Goal: Task Accomplishment & Management: Manage account settings

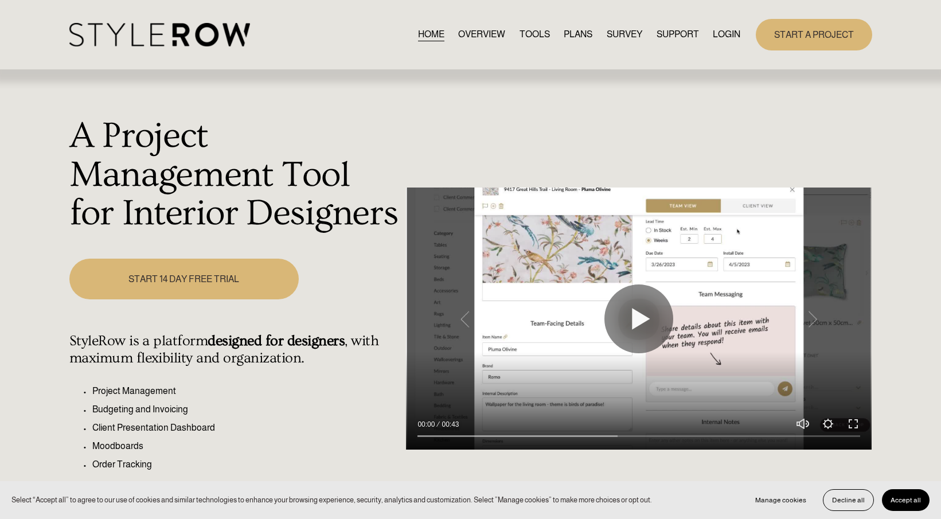
click at [727, 36] on link "LOGIN" at bounding box center [727, 34] width 28 height 15
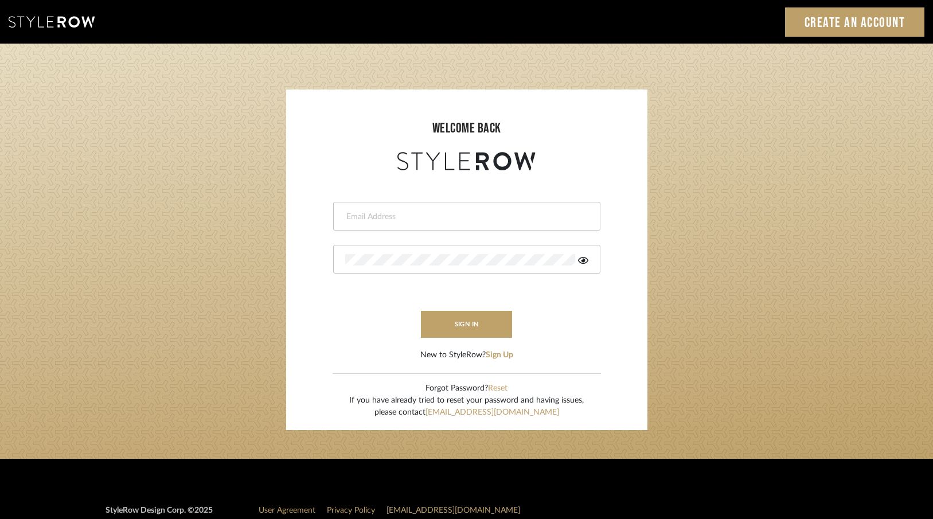
click at [499, 216] on input "email" at bounding box center [465, 216] width 240 height 11
type input "ac@cerusedesign.com"
click at [451, 318] on button "sign in" at bounding box center [467, 324] width 92 height 27
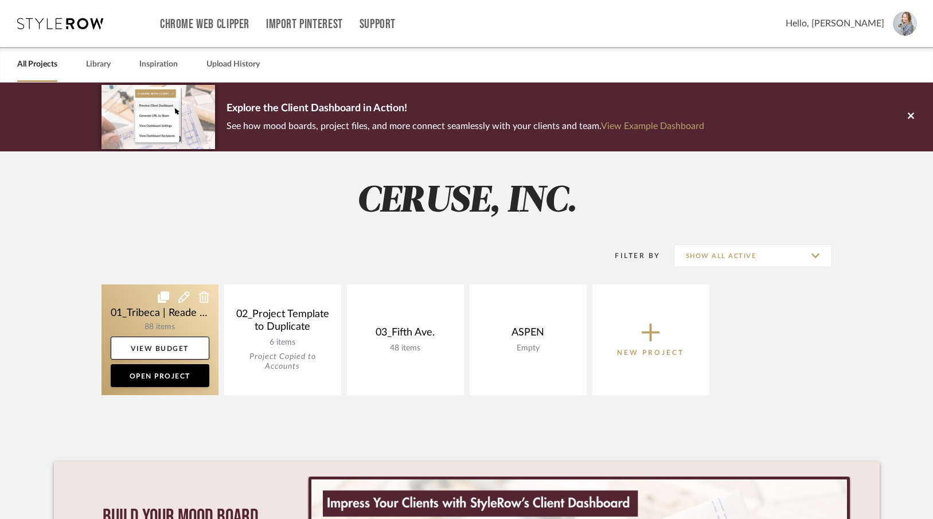
click at [173, 323] on link at bounding box center [159, 339] width 117 height 111
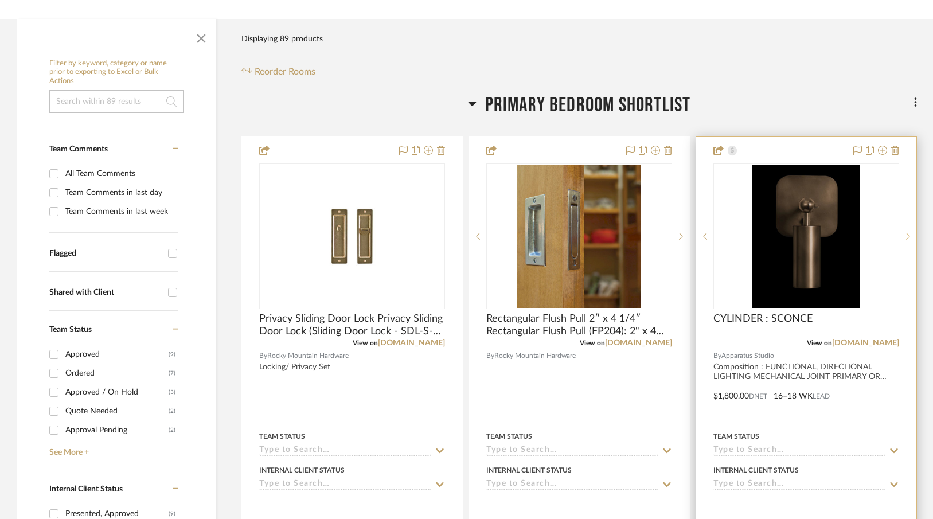
scroll to position [197, 0]
click at [895, 151] on icon at bounding box center [895, 149] width 8 height 9
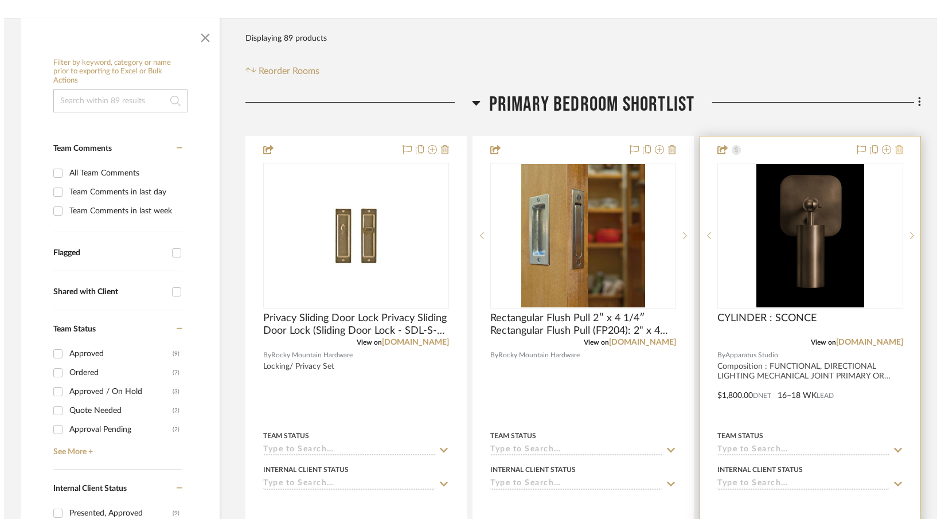
scroll to position [0, 0]
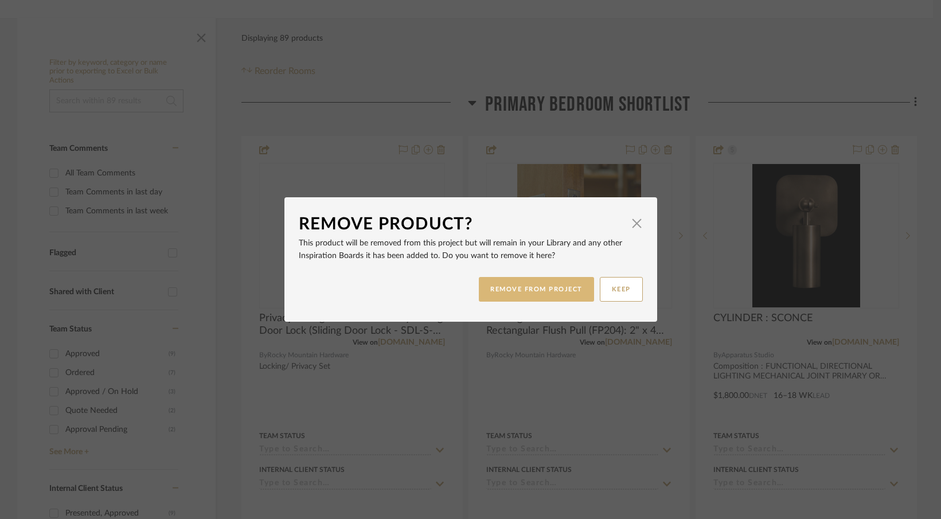
click at [539, 294] on button "REMOVE FROM PROJECT" at bounding box center [536, 289] width 115 height 25
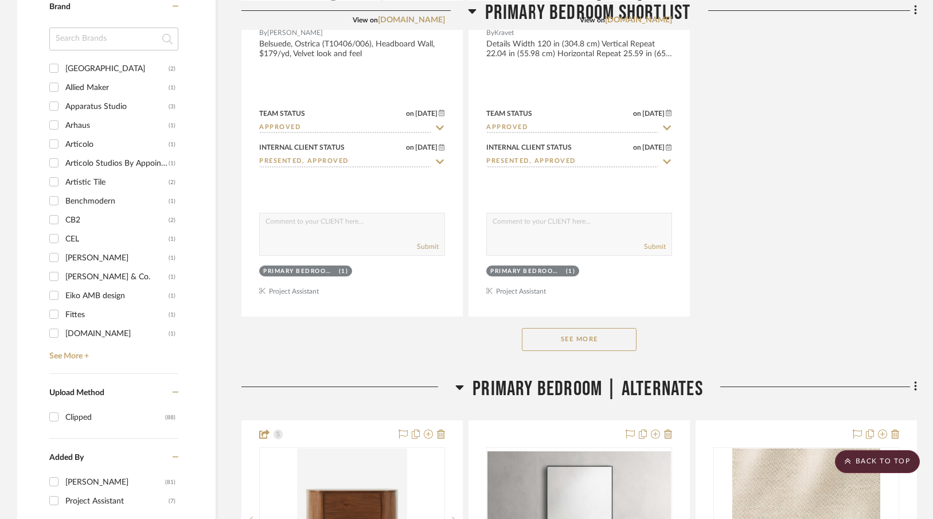
scroll to position [1539, 0]
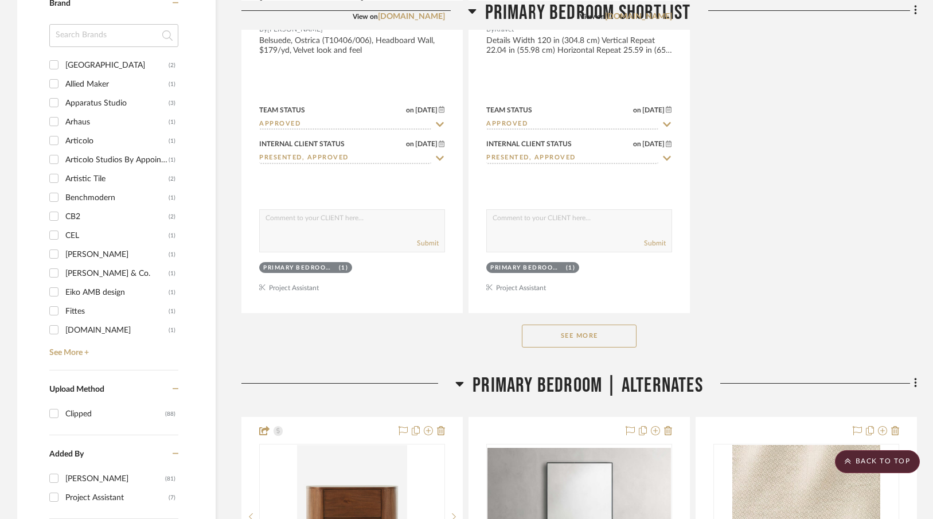
click at [576, 333] on button "See More" at bounding box center [579, 336] width 115 height 23
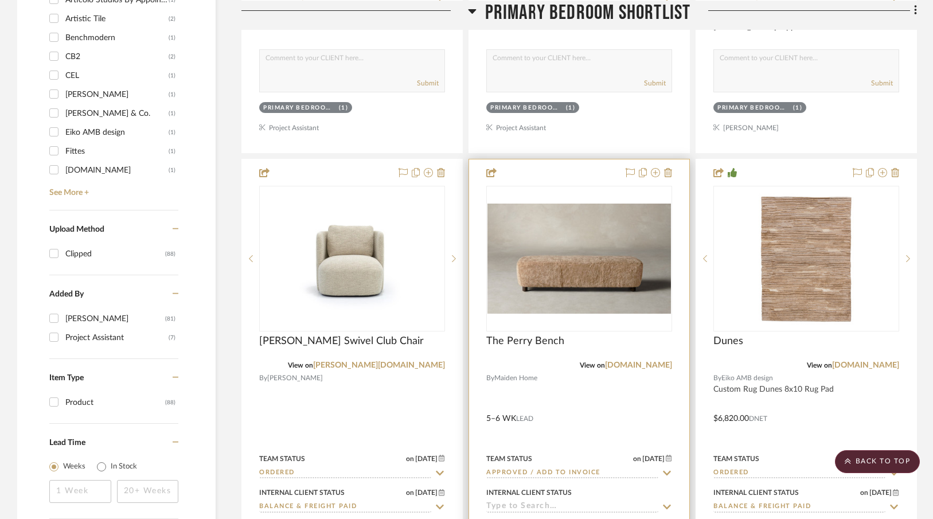
scroll to position [1731, 0]
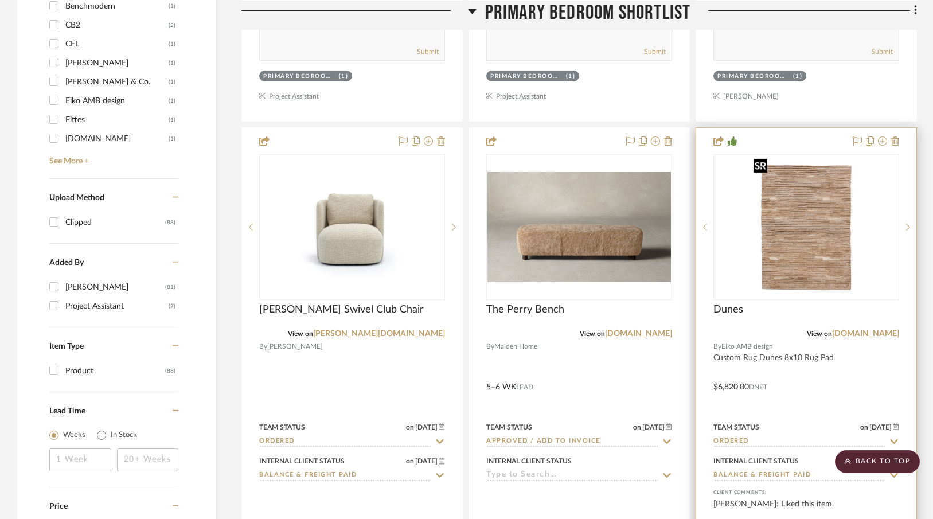
click at [0, 0] on img at bounding box center [0, 0] width 0 height 0
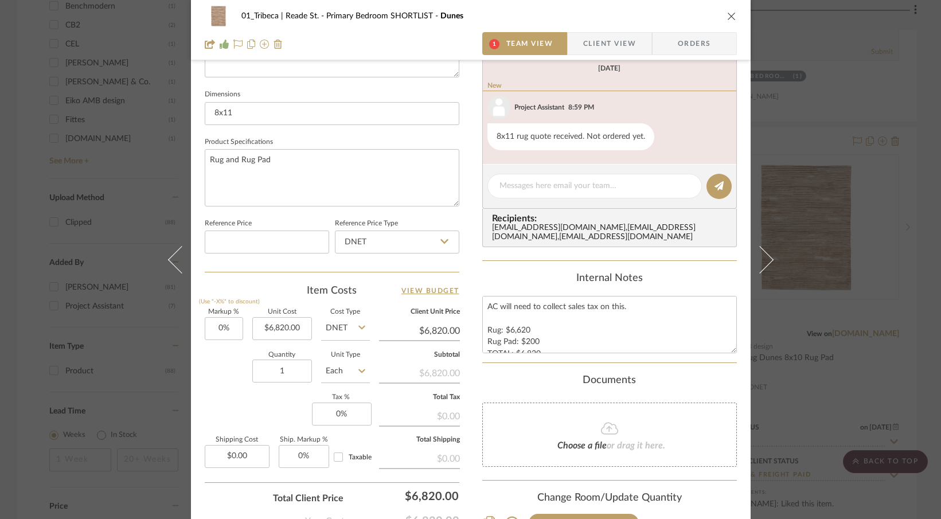
scroll to position [549, 0]
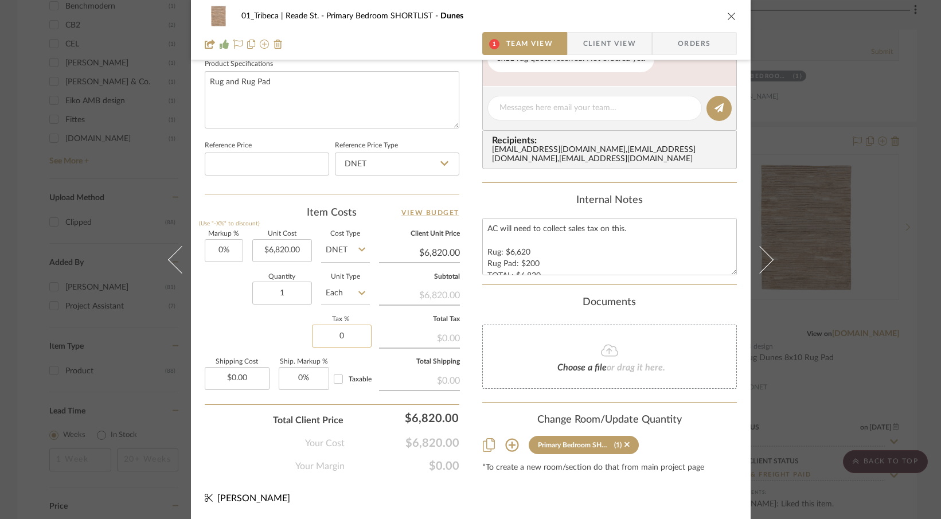
click at [345, 338] on input "0" at bounding box center [342, 336] width 60 height 23
click at [345, 337] on input "0" at bounding box center [342, 336] width 60 height 23
type input "0%"
click at [876, 33] on div "01_Tribeca | Reade St. Primary Bedroom SHORTLIST Dunes Team View Client View Or…" at bounding box center [470, 259] width 941 height 519
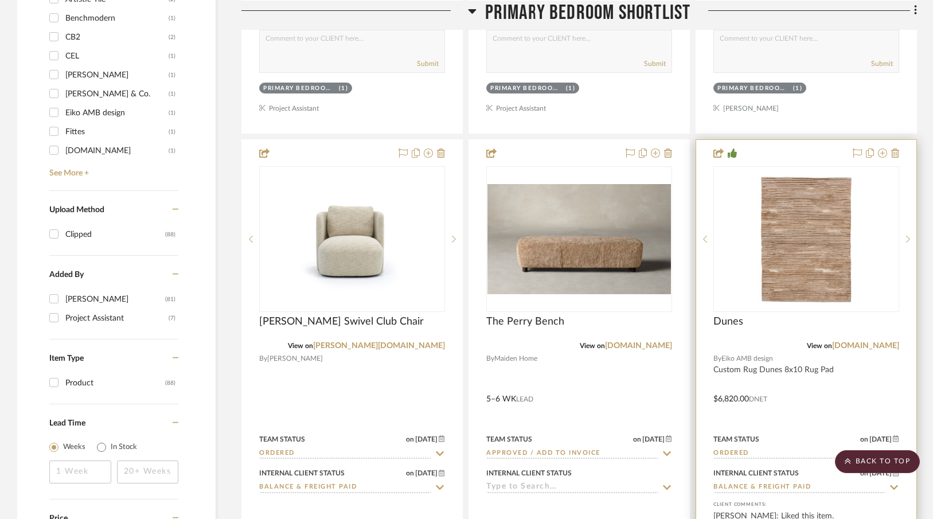
scroll to position [1711, 0]
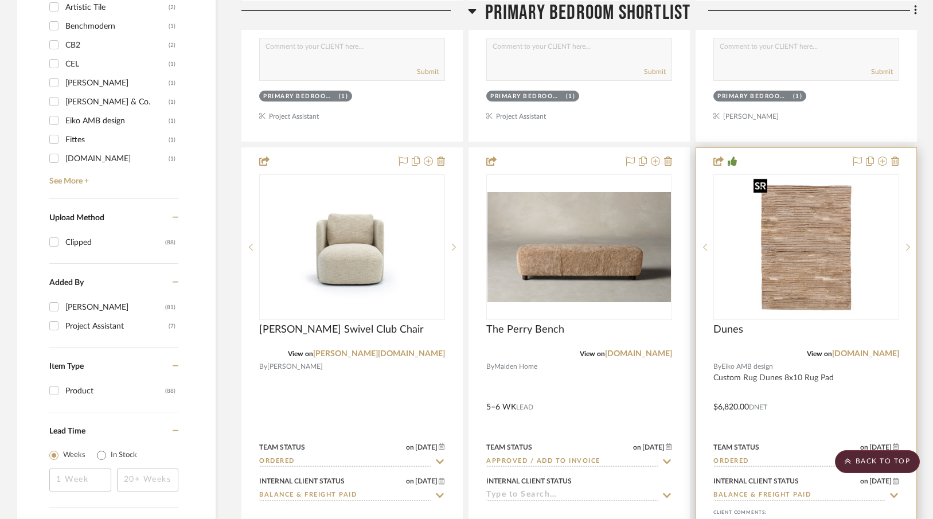
click at [834, 293] on img "0" at bounding box center [806, 246] width 115 height 143
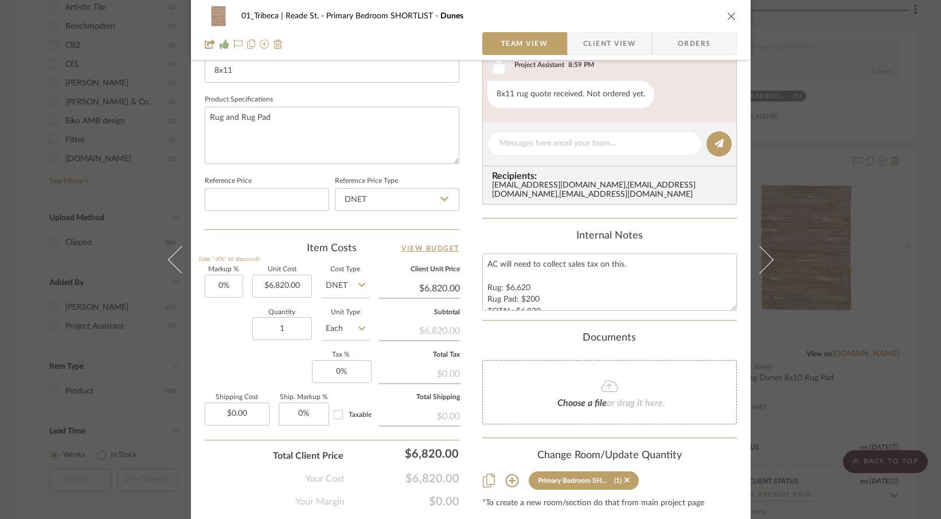
scroll to position [549, 0]
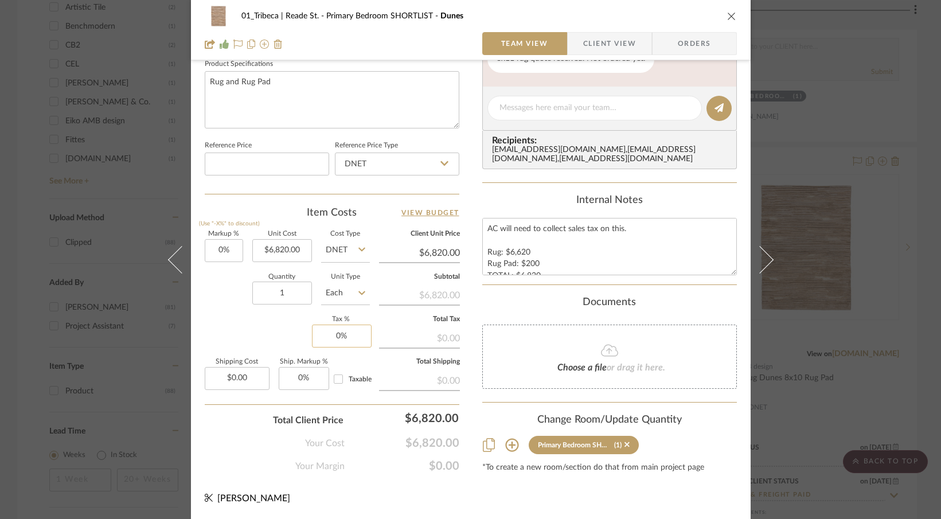
type input "0"
click at [353, 334] on input "0" at bounding box center [342, 336] width 60 height 23
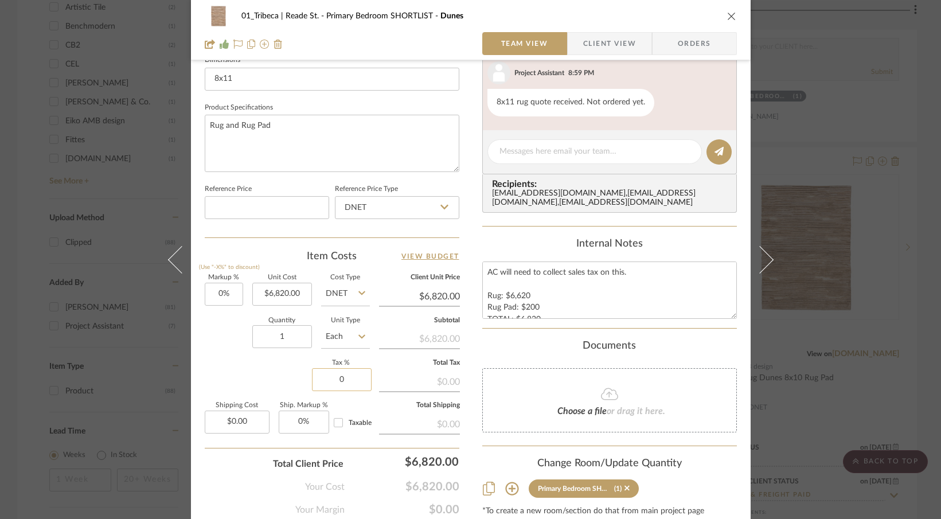
scroll to position [503, 0]
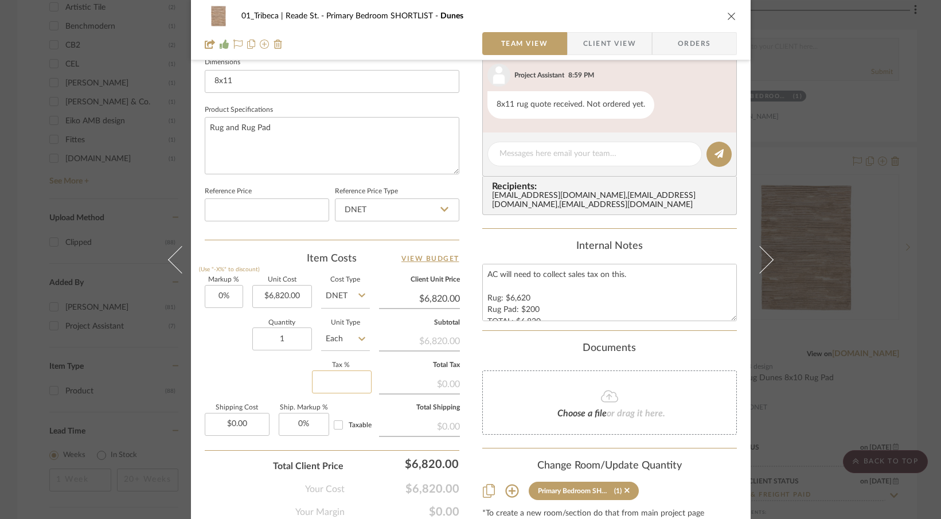
paste input "8.875"
type input "8.875%"
click at [413, 385] on div "$0.00" at bounding box center [419, 383] width 81 height 21
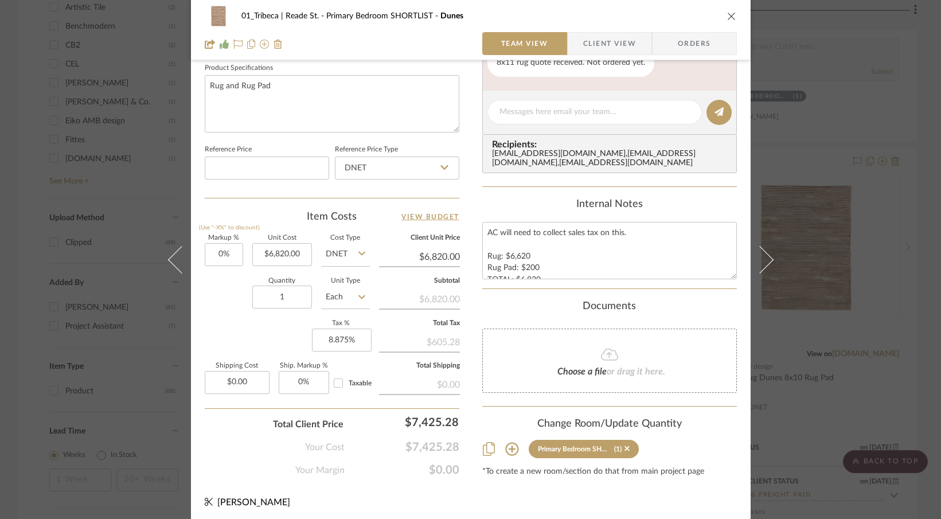
scroll to position [545, 0]
click at [429, 213] on link "View Budget" at bounding box center [430, 216] width 58 height 14
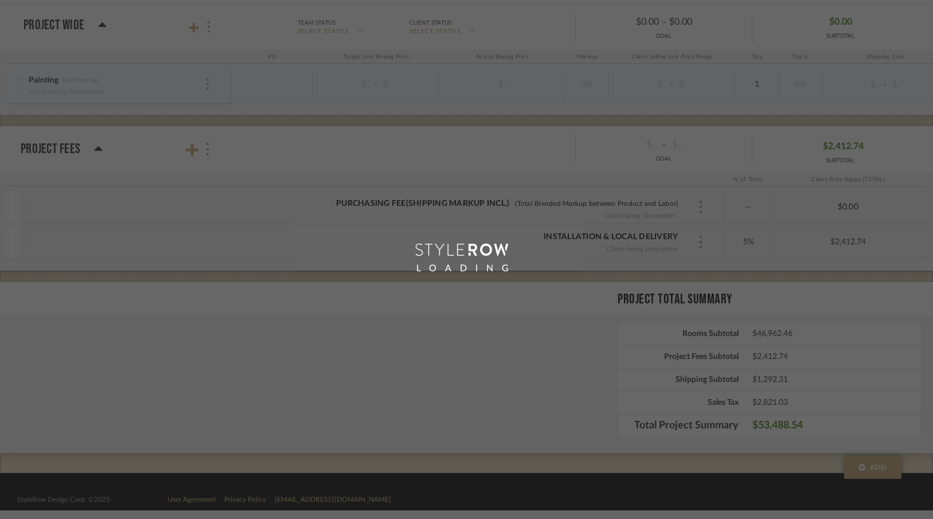
scroll to position [1458, 0]
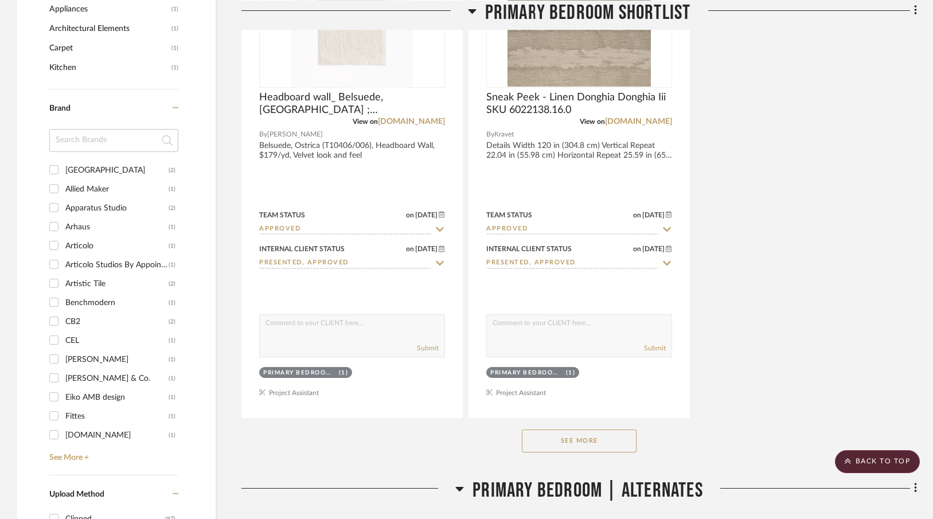
scroll to position [1465, 0]
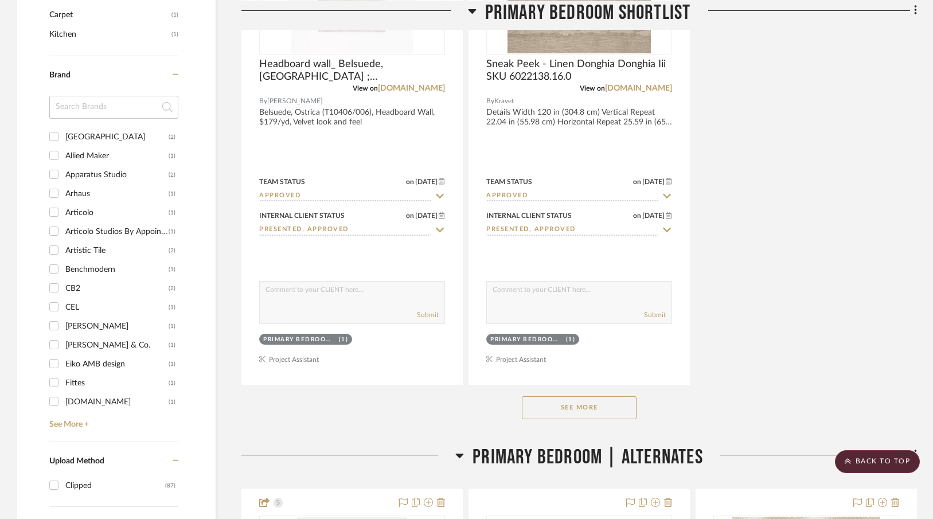
click at [574, 416] on button "See More" at bounding box center [579, 407] width 115 height 23
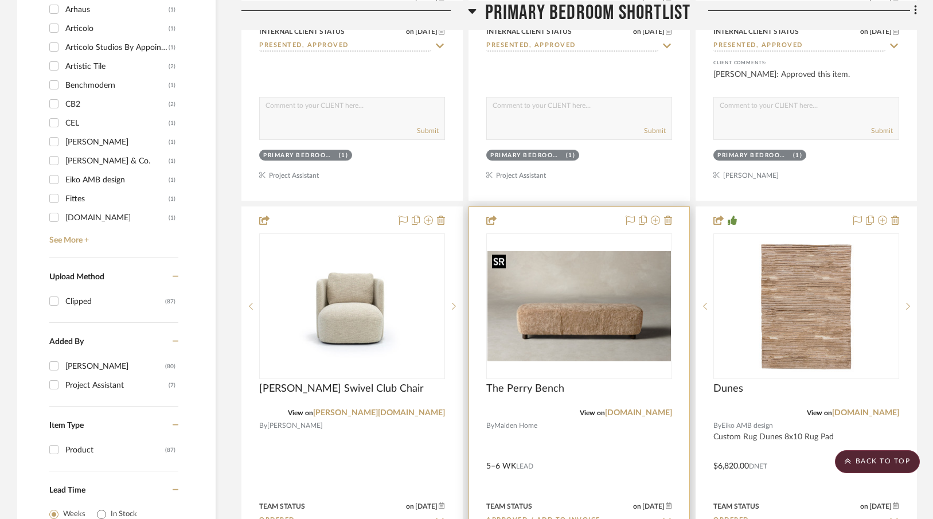
scroll to position [1872, 0]
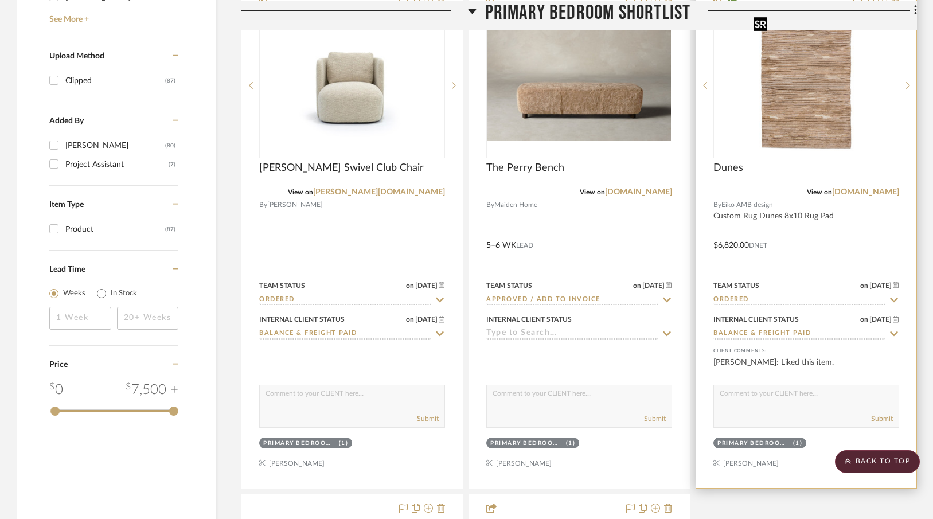
click at [762, 151] on img "0" at bounding box center [806, 85] width 115 height 143
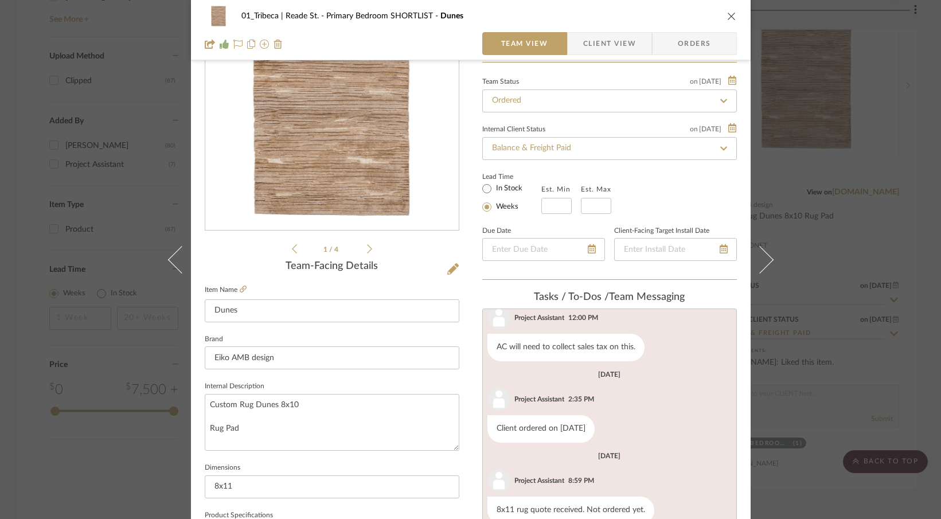
scroll to position [0, 0]
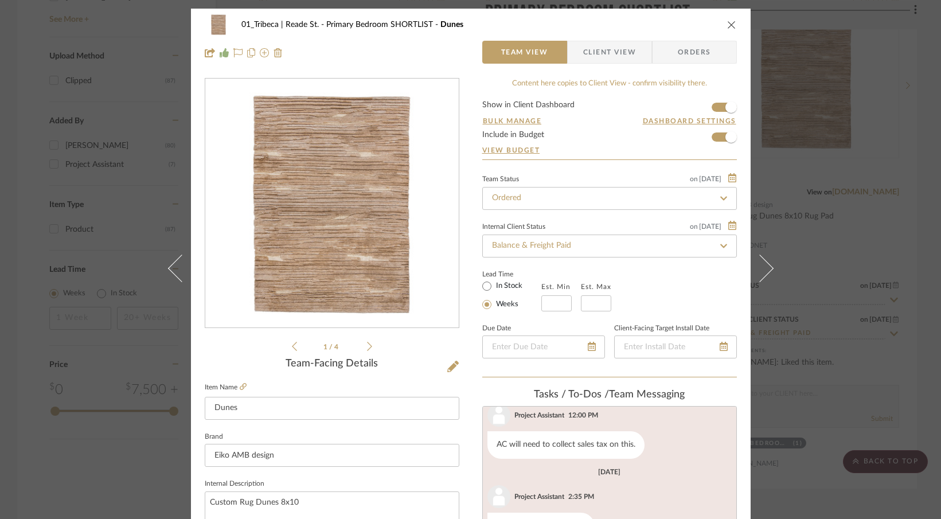
click at [884, 137] on div "01_Tribeca | Reade St. Primary Bedroom SHORTLIST Dunes Team View Client View Or…" at bounding box center [470, 259] width 941 height 519
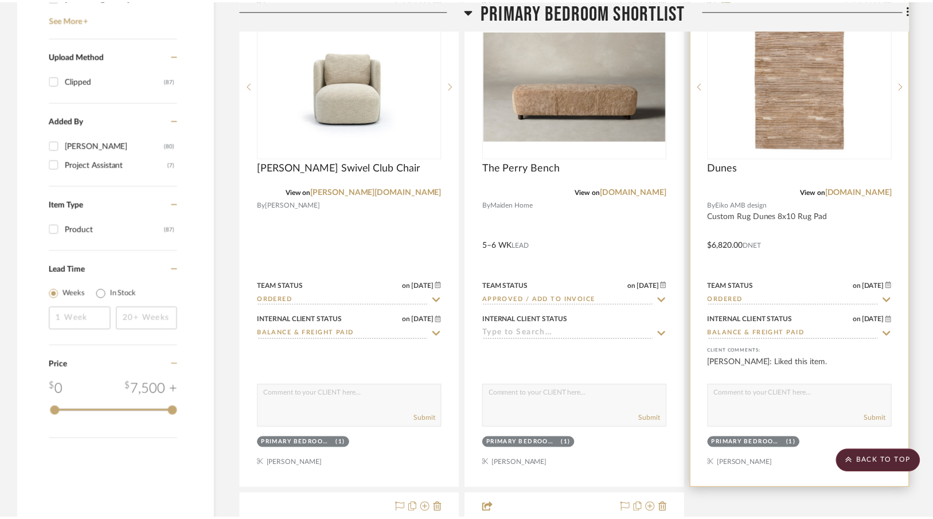
scroll to position [1872, 0]
